Goal: Check status: Check status

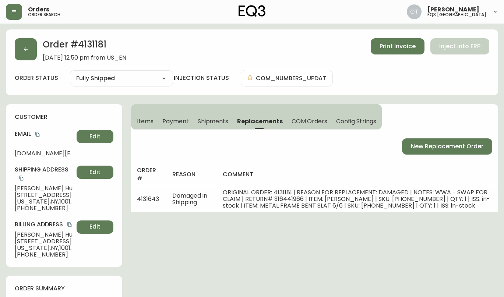
select select "FULLY_SHIPPED"
click at [19, 55] on button "button" at bounding box center [26, 49] width 22 height 22
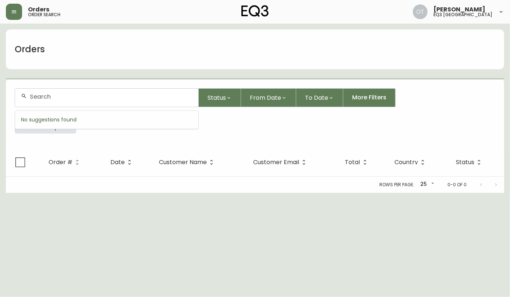
click at [35, 96] on input "text" at bounding box center [111, 96] width 163 height 7
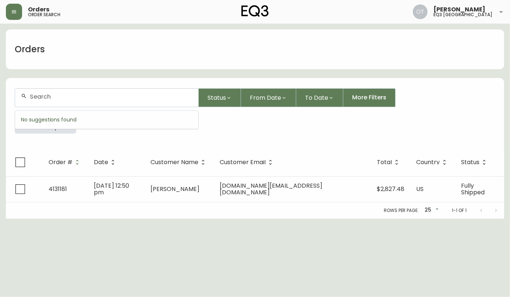
paste input "4134062"
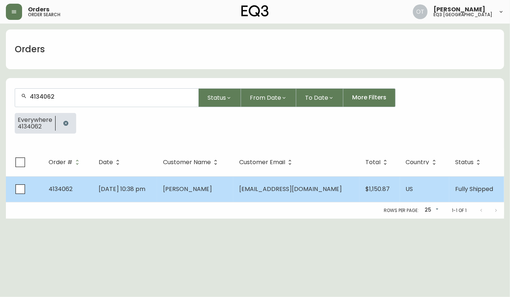
type input "4134062"
click at [81, 187] on td "4134062" at bounding box center [68, 189] width 50 height 26
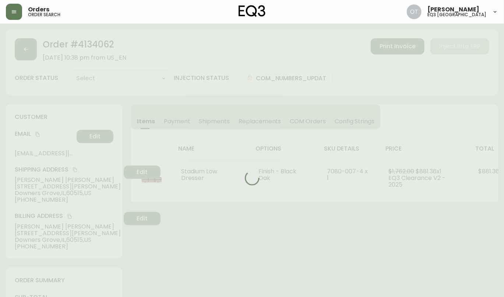
type input "Fully Shipped"
select select "FULLY_SHIPPED"
